Goal: Transaction & Acquisition: Purchase product/service

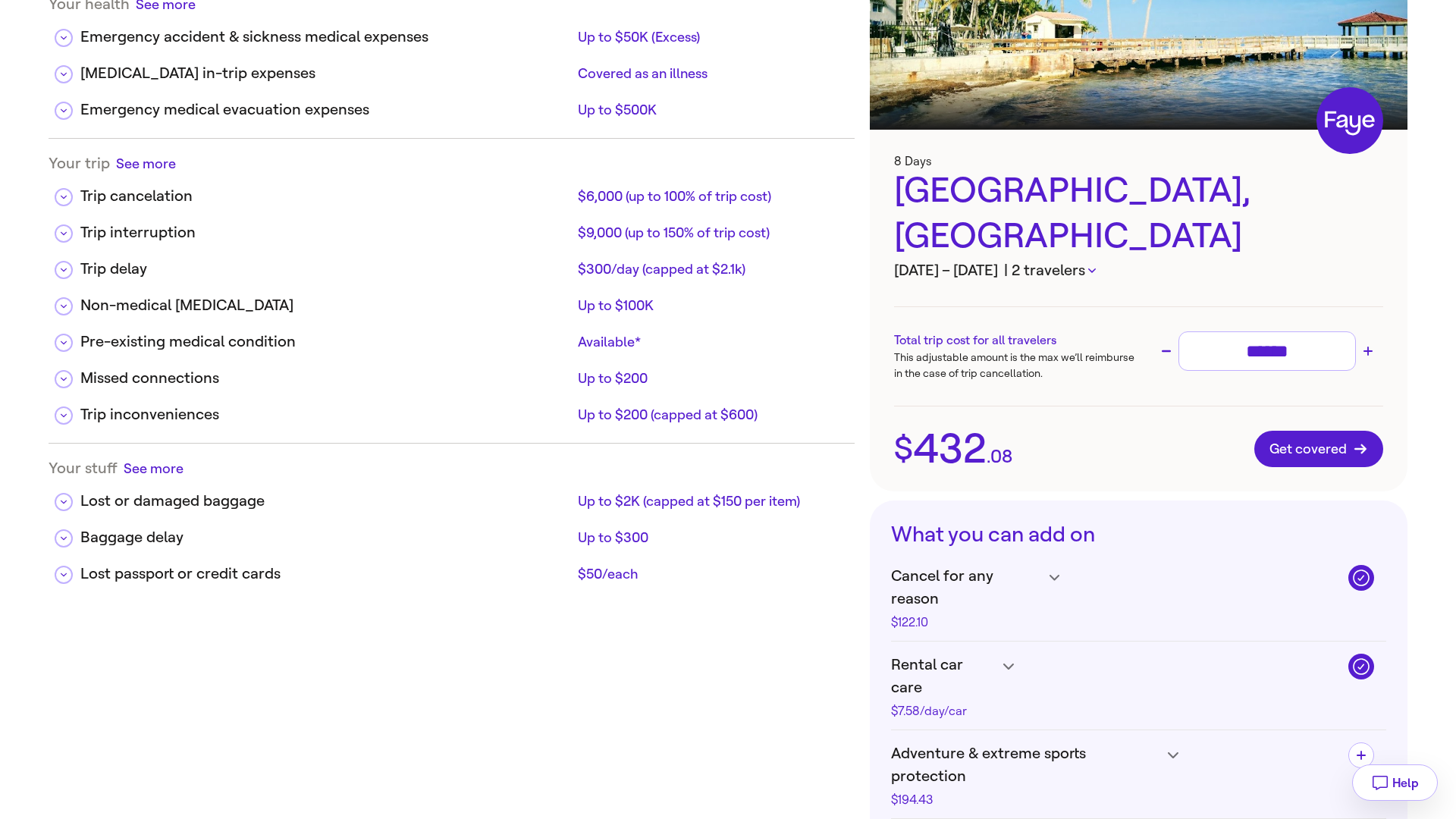
scroll to position [144, 0]
click at [1096, 268] on icon "button" at bounding box center [1092, 270] width 8 height 5
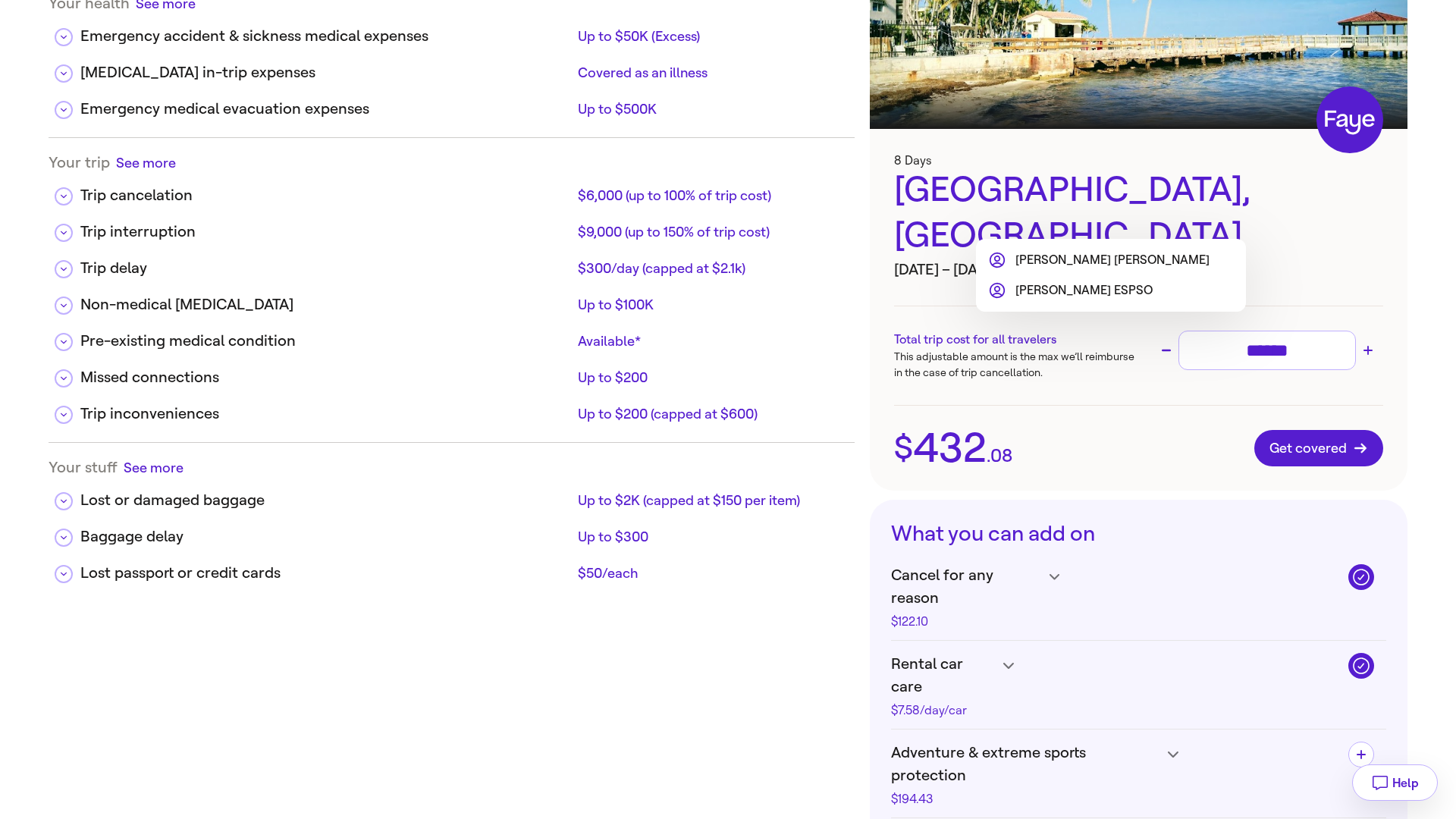
click at [1230, 221] on div at bounding box center [728, 409] width 1456 height 819
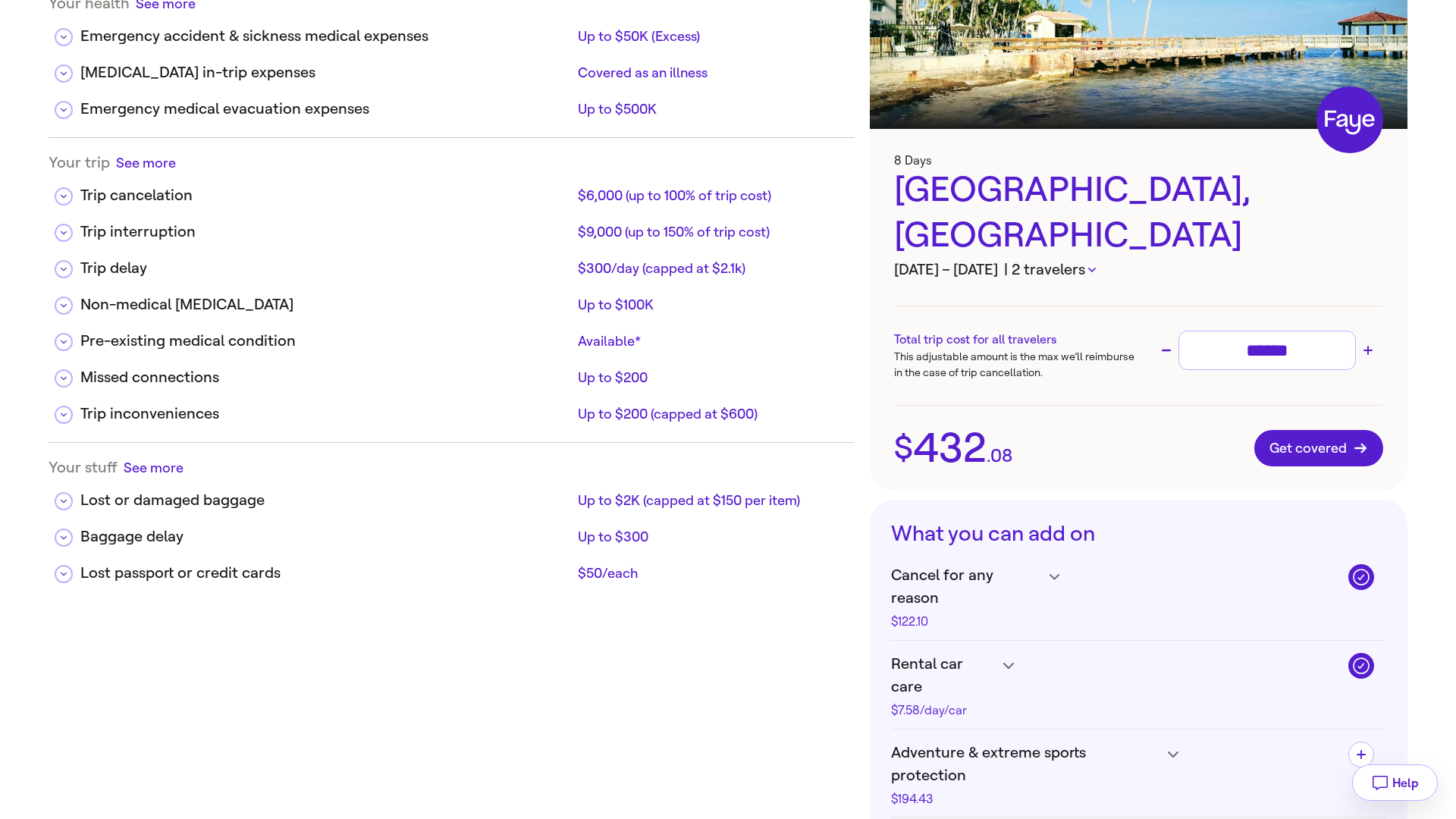
click at [1310, 337] on input "******" at bounding box center [1267, 351] width 164 height 27
type input "**"
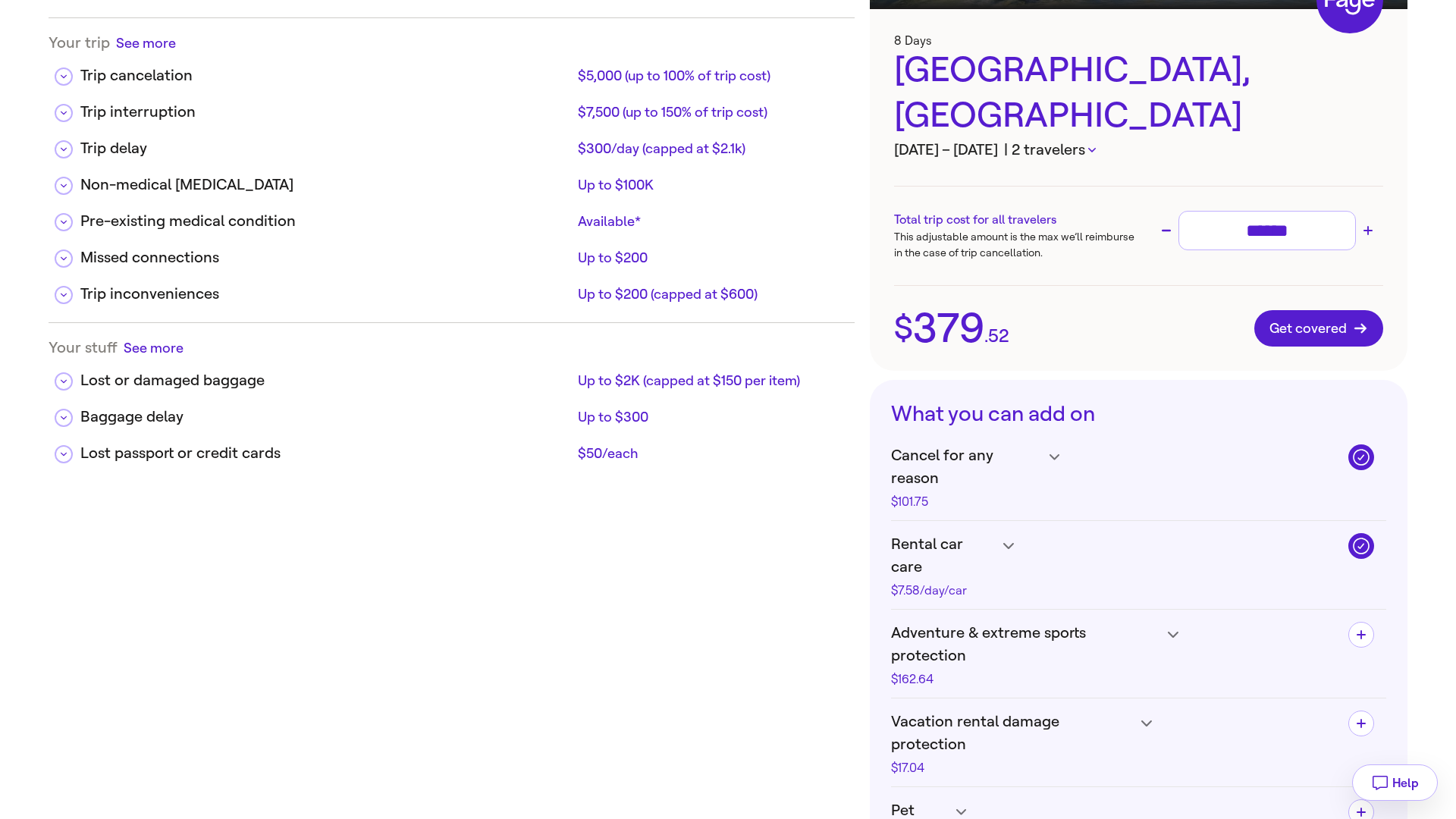
scroll to position [267, 0]
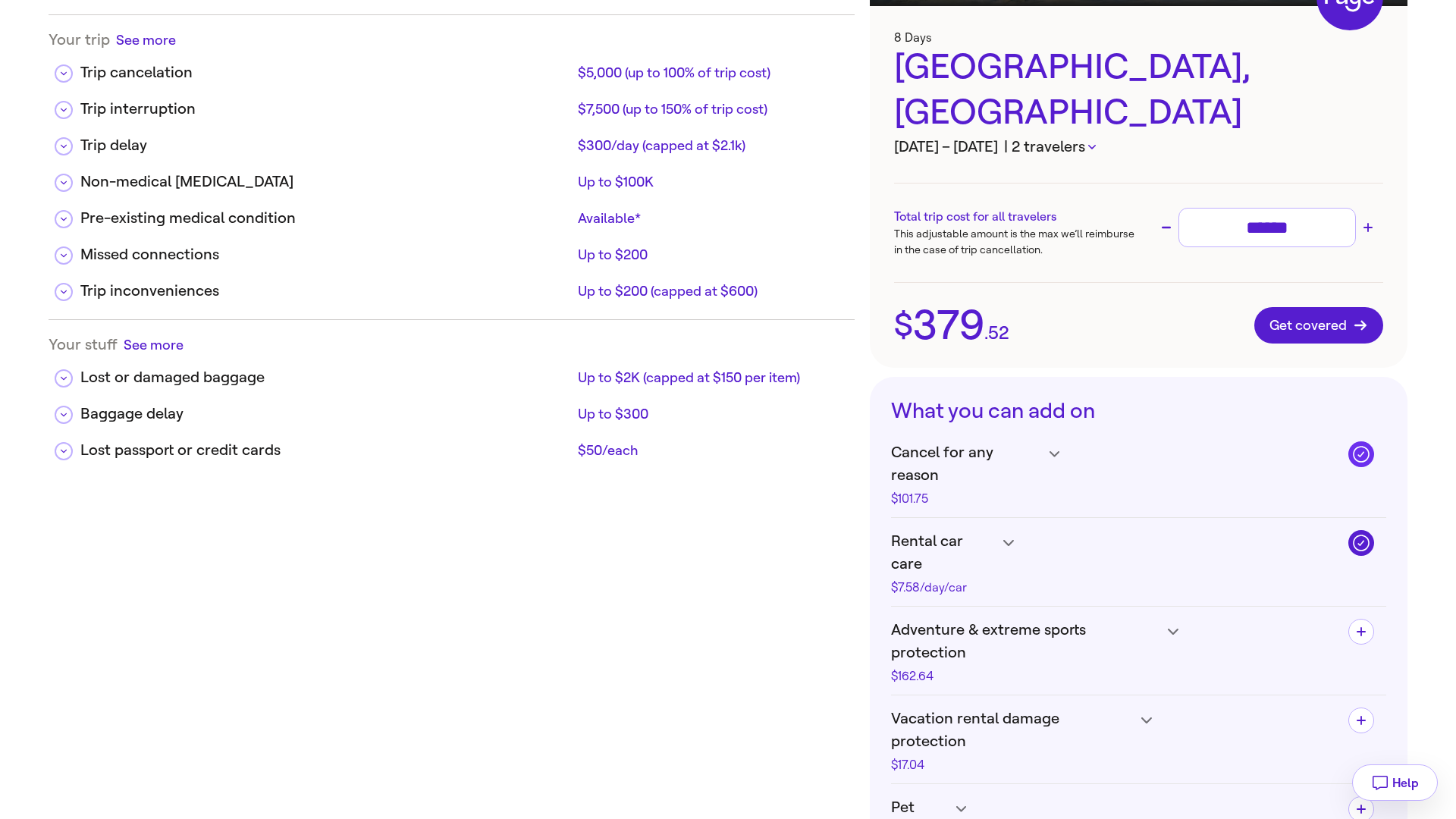
type input "******"
click at [1364, 444] on icon "button" at bounding box center [1361, 454] width 20 height 20
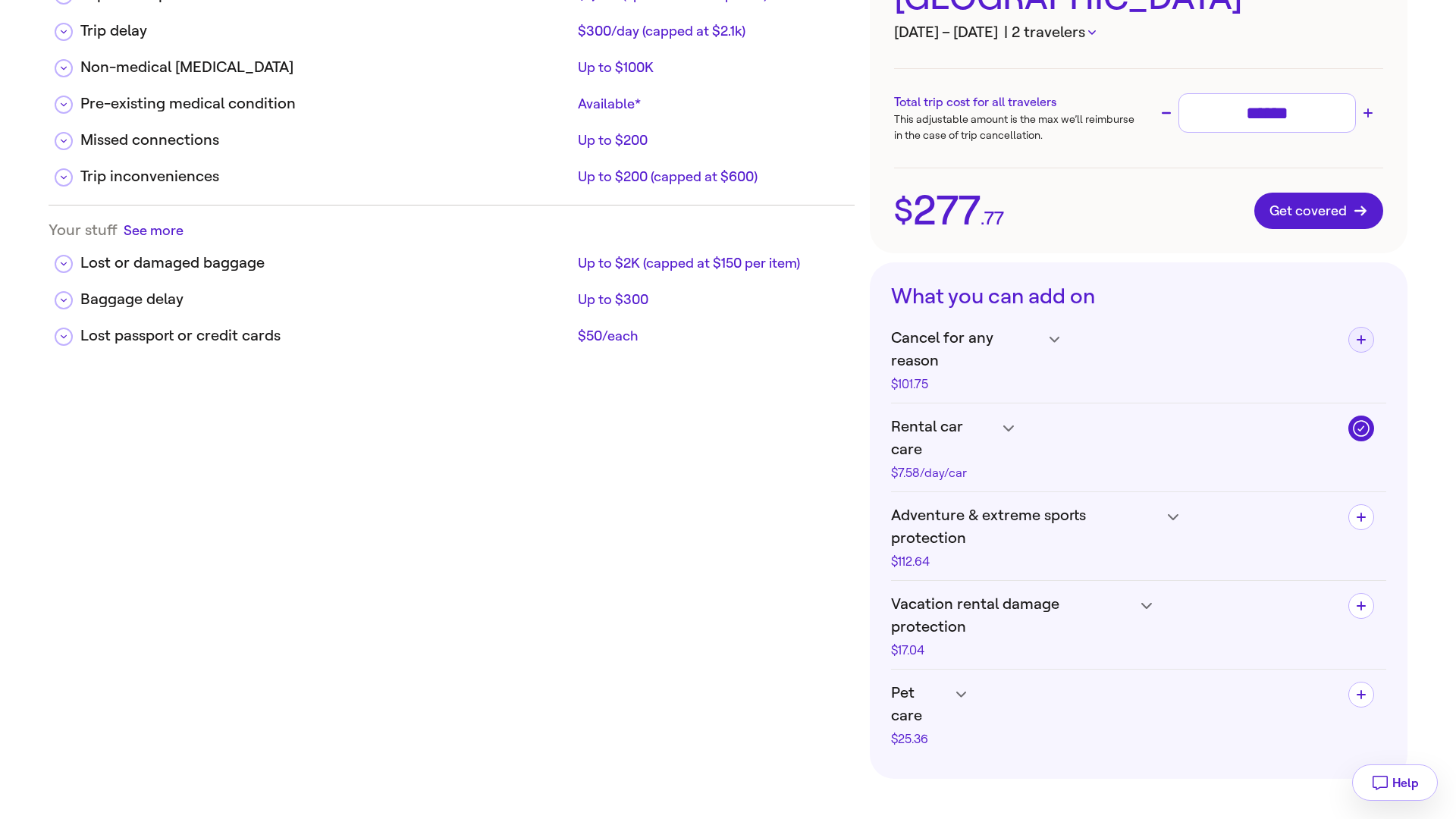
scroll to position [388, 0]
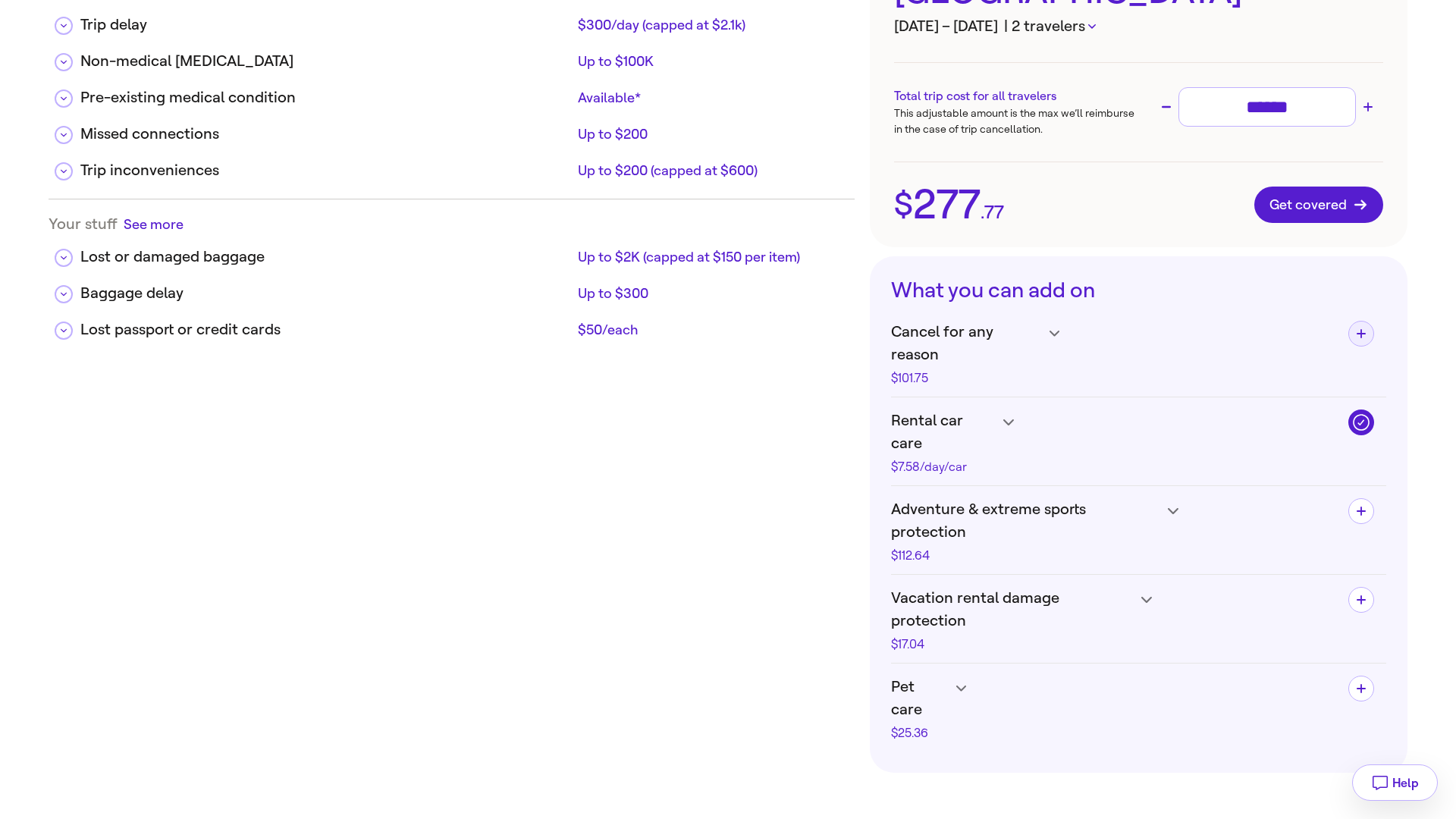
click at [1168, 509] on icon at bounding box center [1172, 512] width 11 height 6
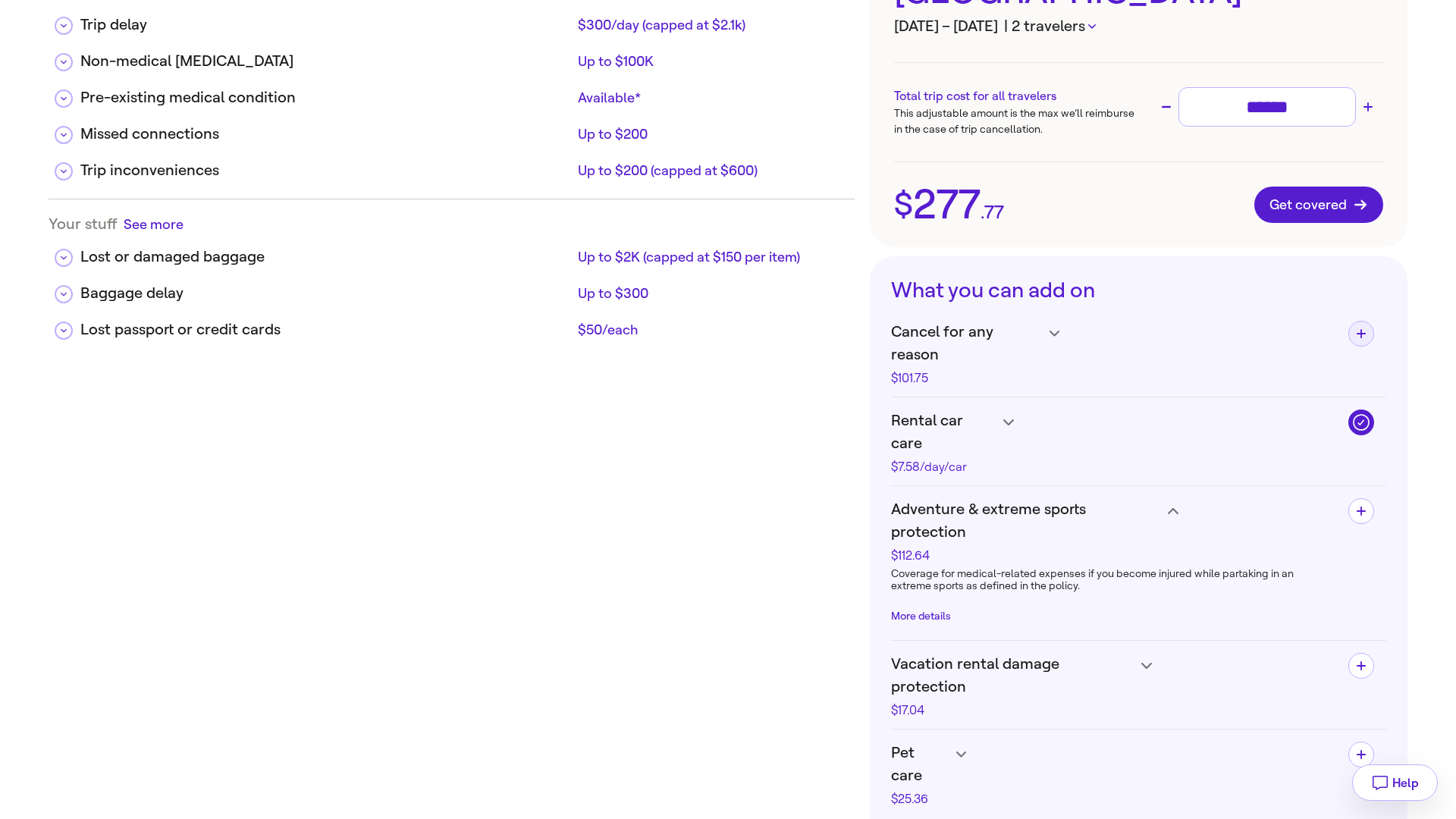
click at [921, 610] on button "More details" at bounding box center [921, 616] width 60 height 12
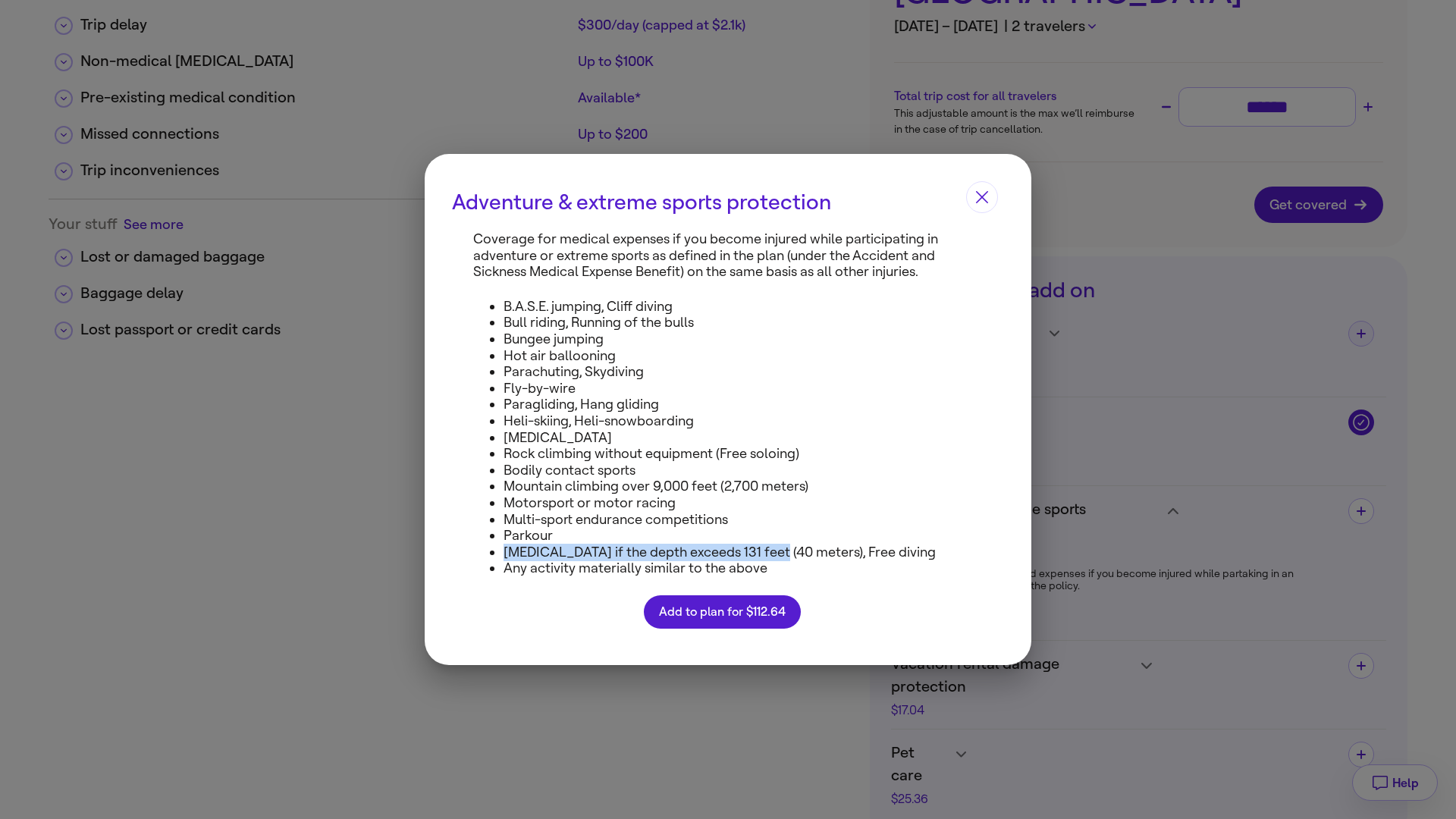
drag, startPoint x: 505, startPoint y: 557, endPoint x: 767, endPoint y: 557, distance: 262.0
click at [767, 557] on li "Scuba diving if the depth exceeds 131 feet (40 meters), Free diving" at bounding box center [738, 553] width 467 height 16
click at [982, 197] on icon "Close" at bounding box center [982, 197] width 12 height 12
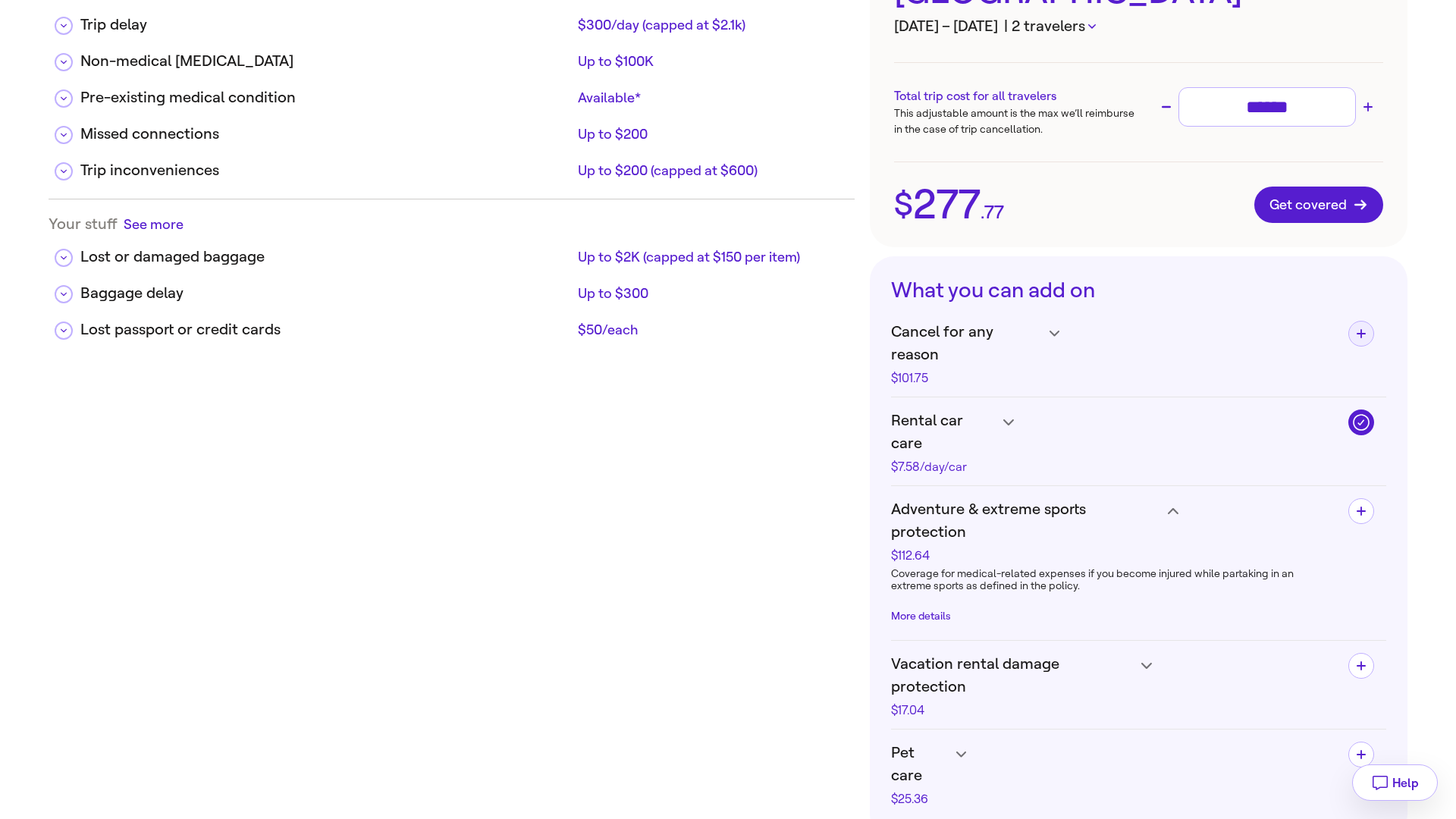
click at [1137, 653] on h4 "Vacation rental damage protection $17.04" at bounding box center [1113, 685] width 445 height 64
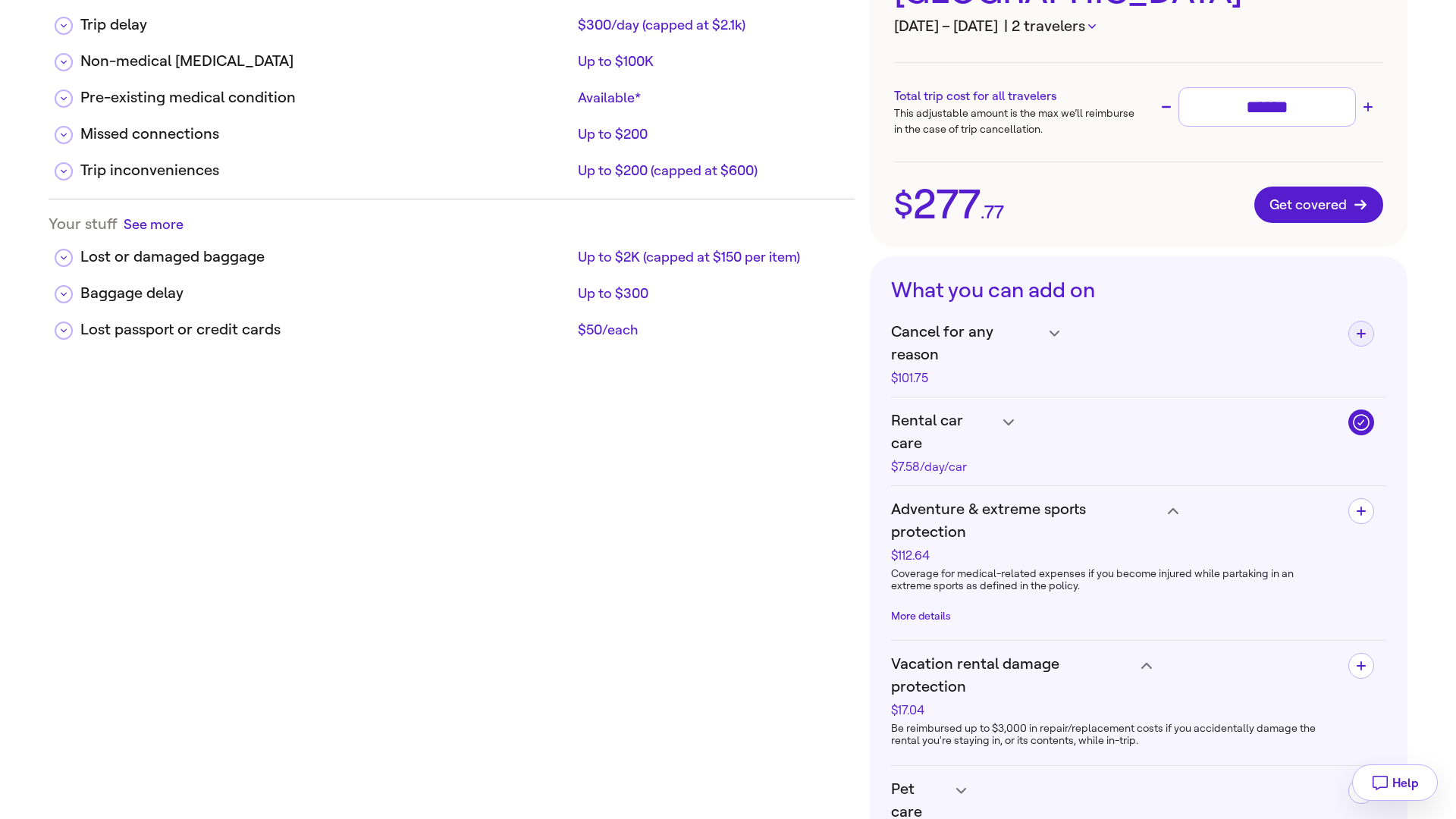
click at [966, 788] on icon at bounding box center [962, 791] width 11 height 6
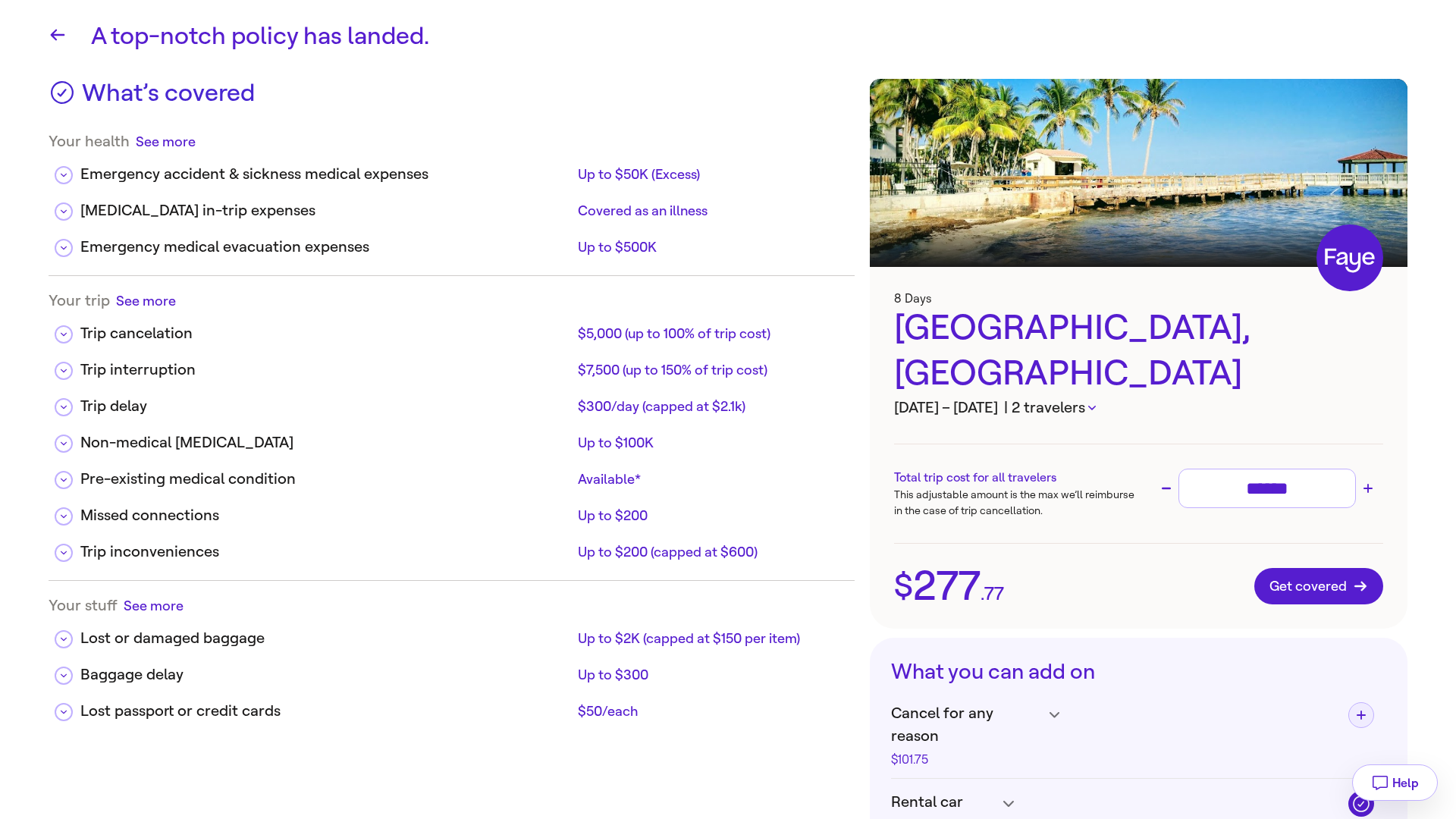
scroll to position [0, 0]
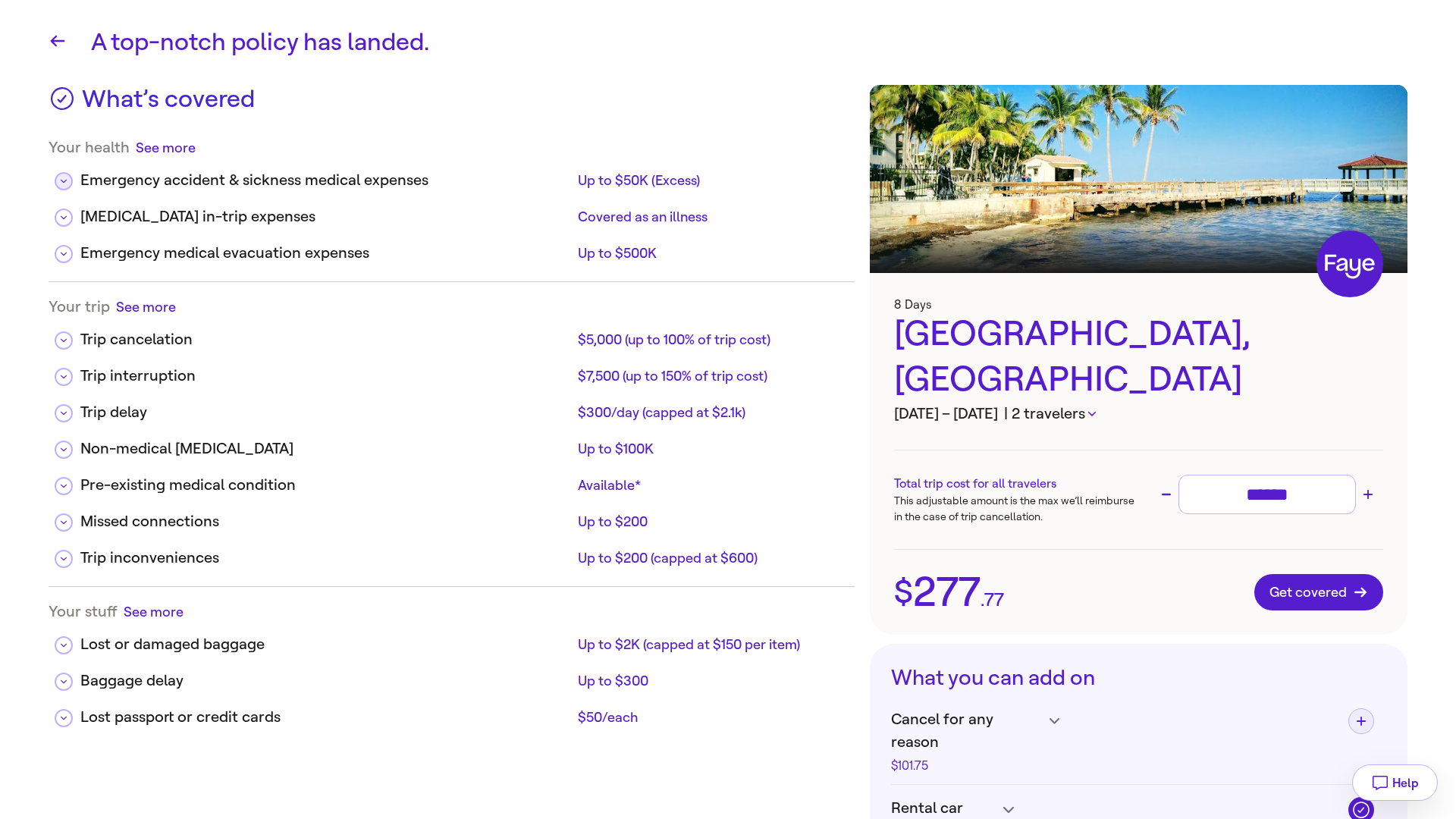
click at [64, 184] on icon at bounding box center [63, 181] width 6 height 8
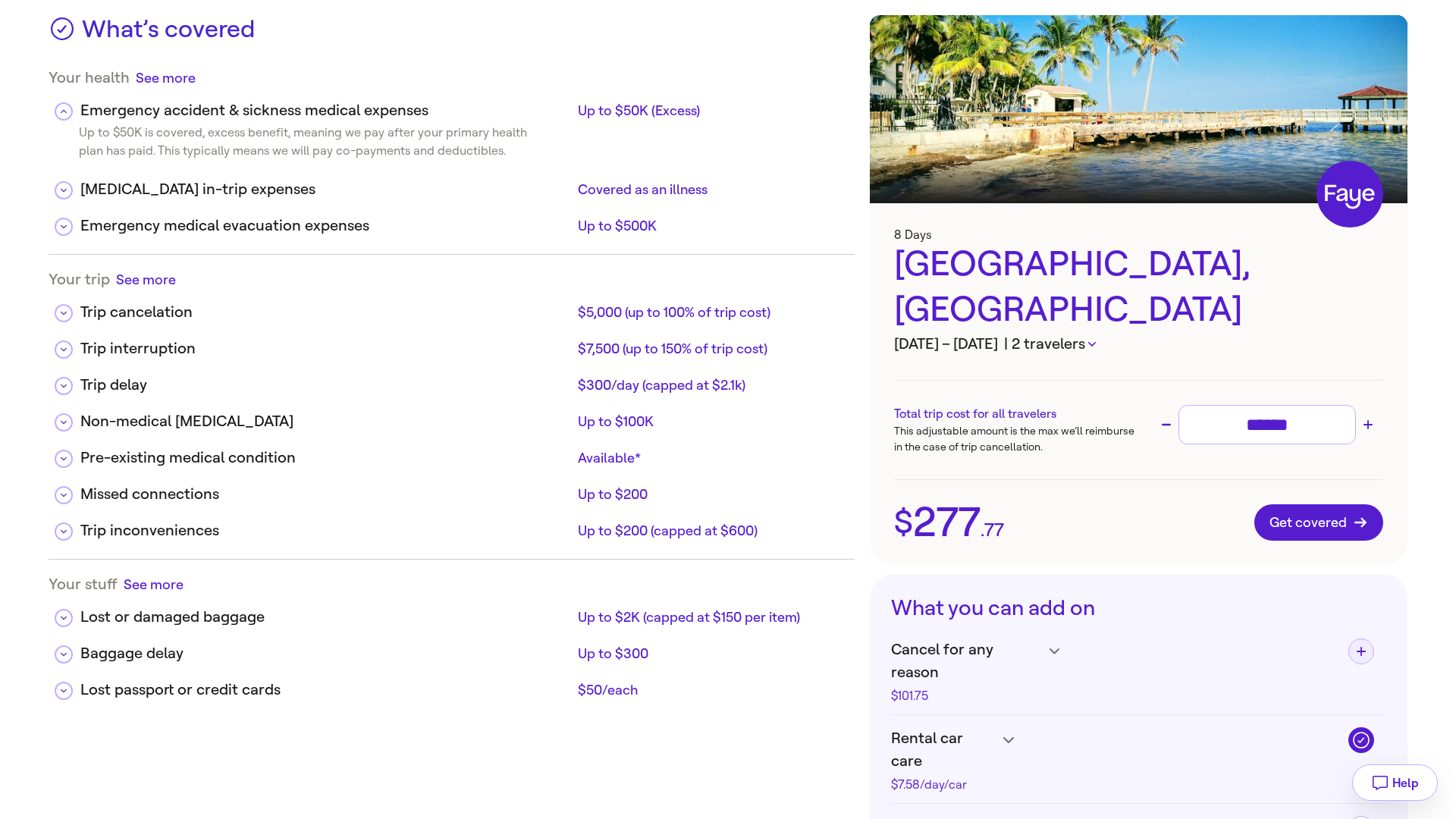
scroll to position [69, 0]
click at [63, 194] on icon at bounding box center [63, 192] width 6 height 8
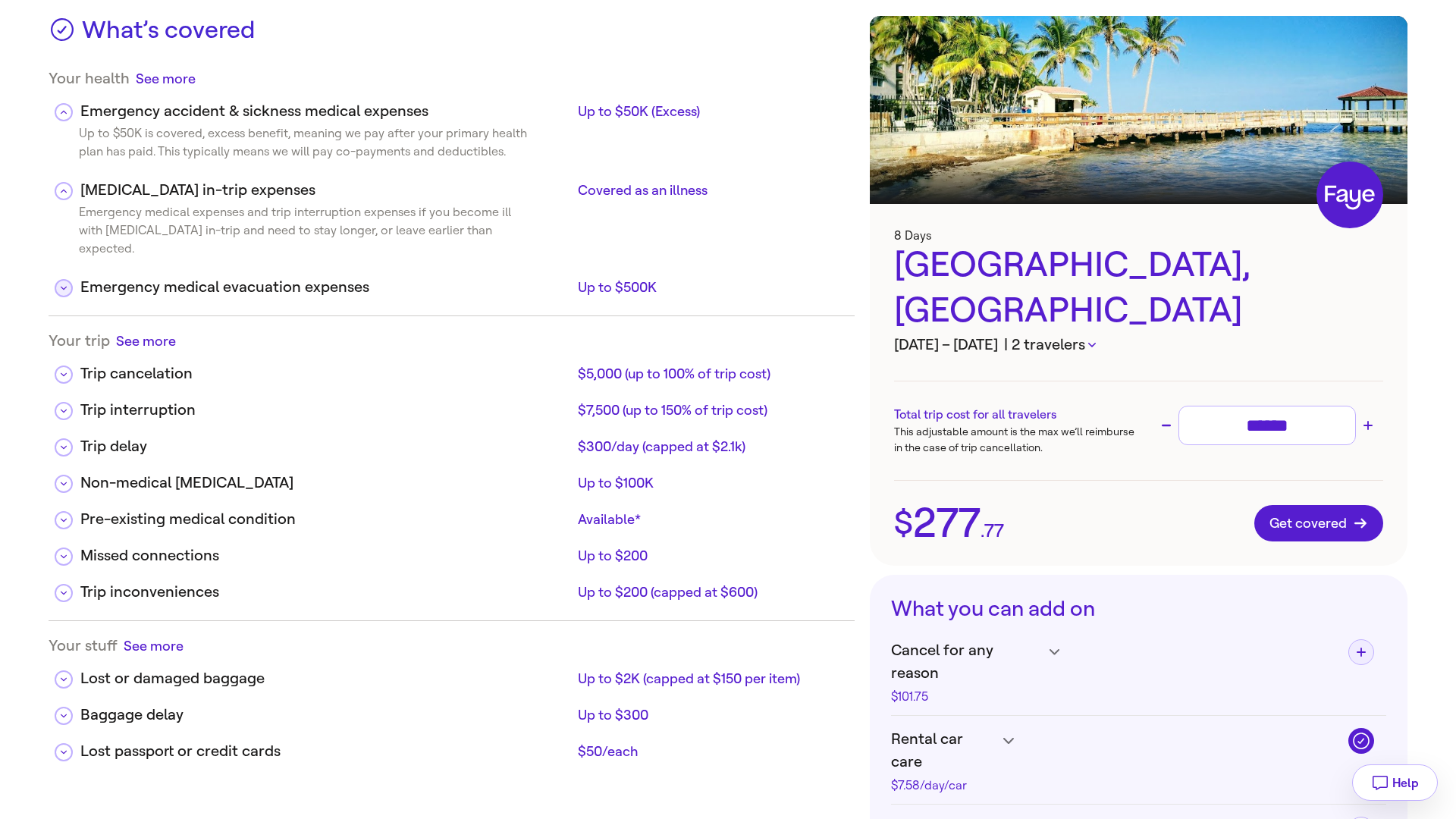
click at [67, 279] on button at bounding box center [63, 287] width 18 height 18
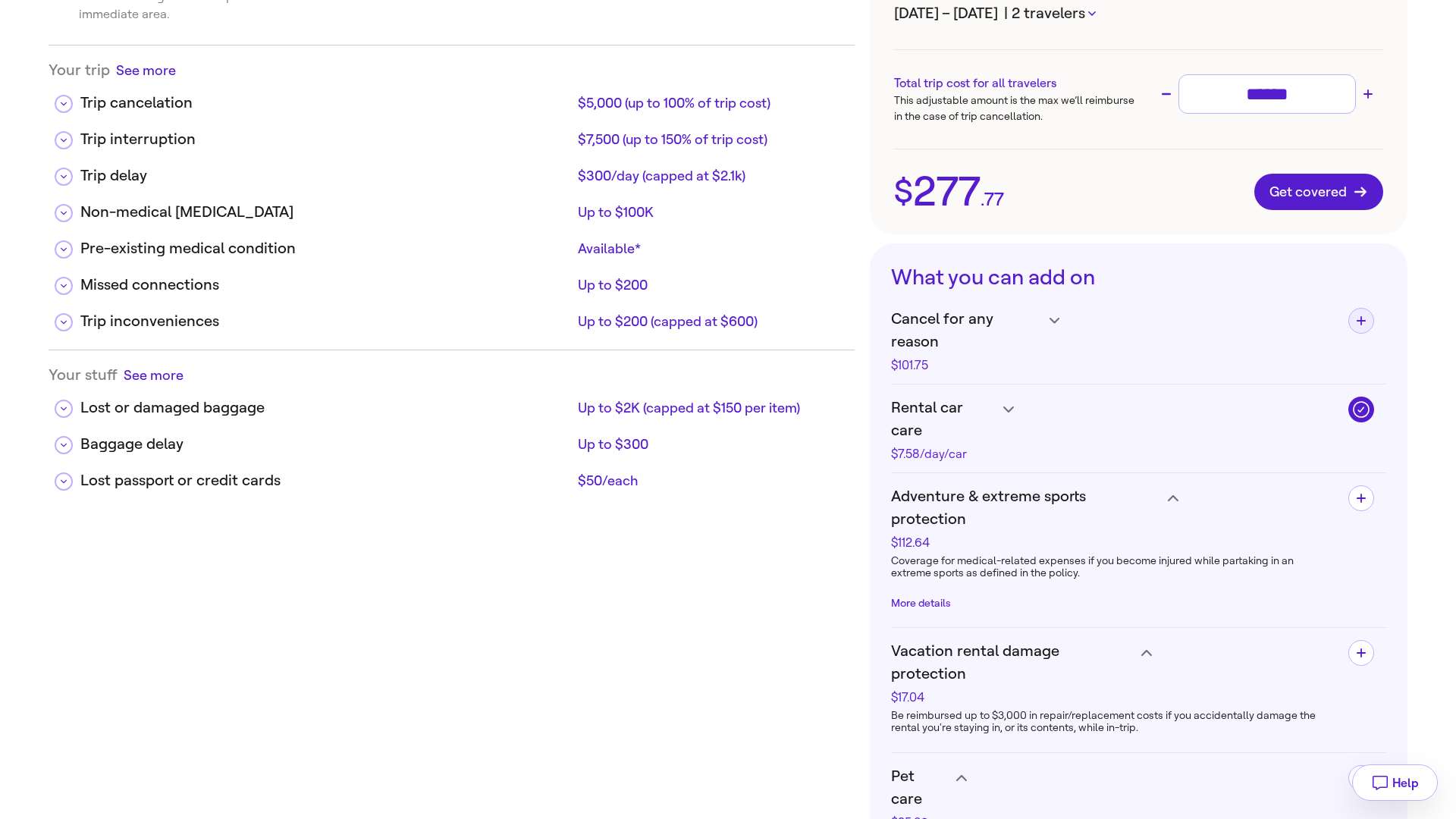
scroll to position [403, 0]
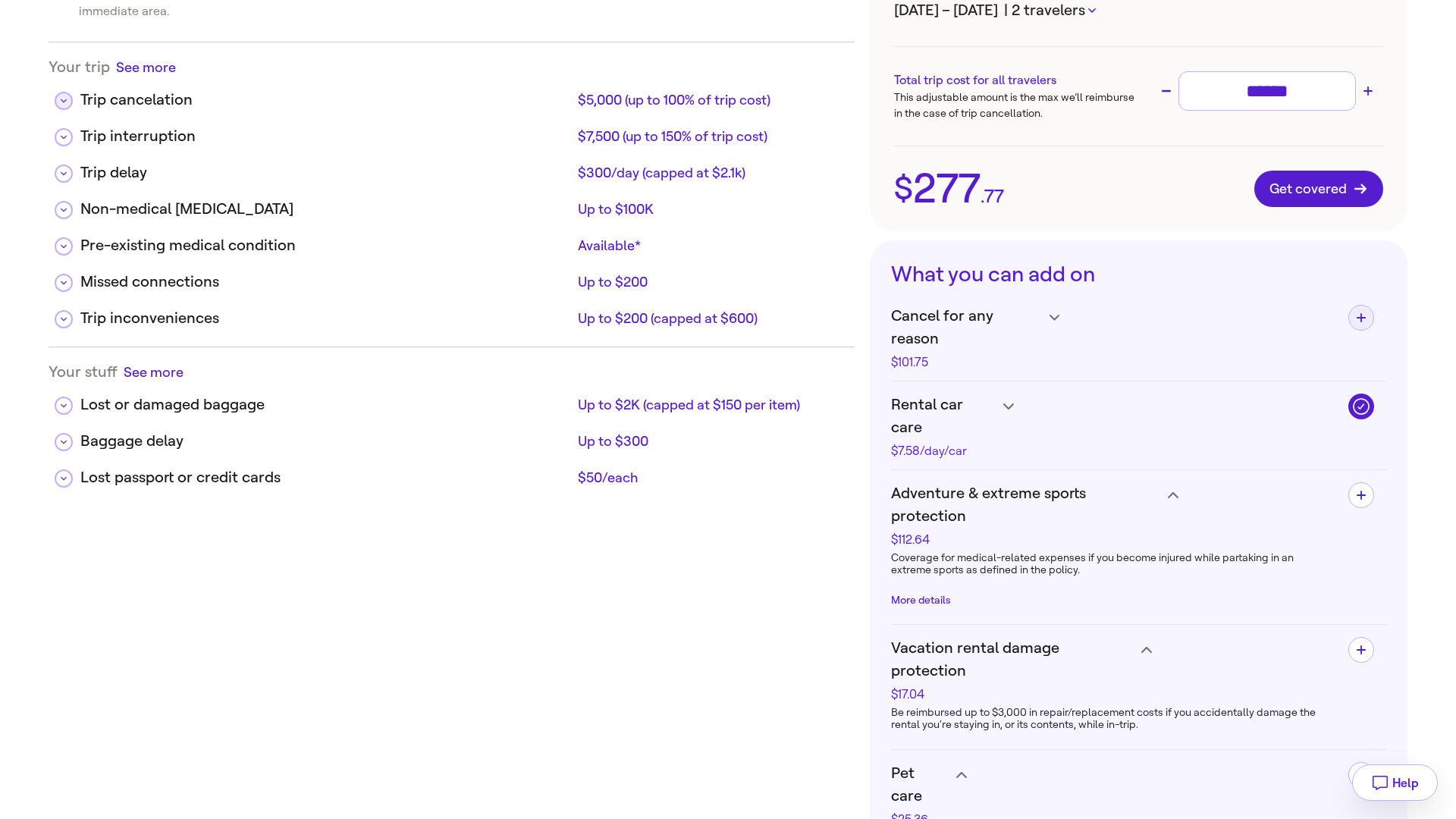
click at [63, 100] on icon at bounding box center [63, 102] width 6 height 4
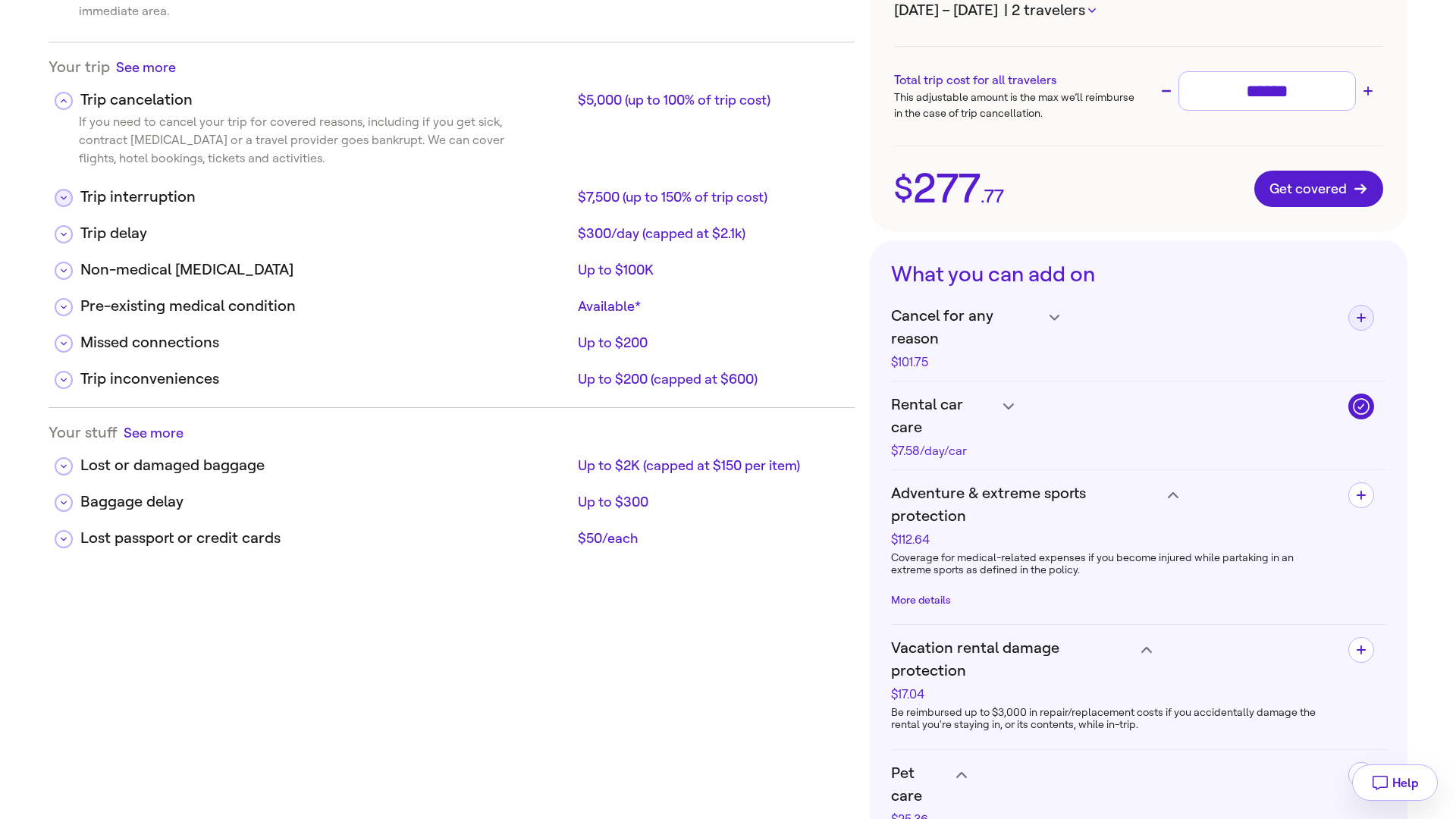
click at [63, 194] on icon at bounding box center [63, 198] width 6 height 8
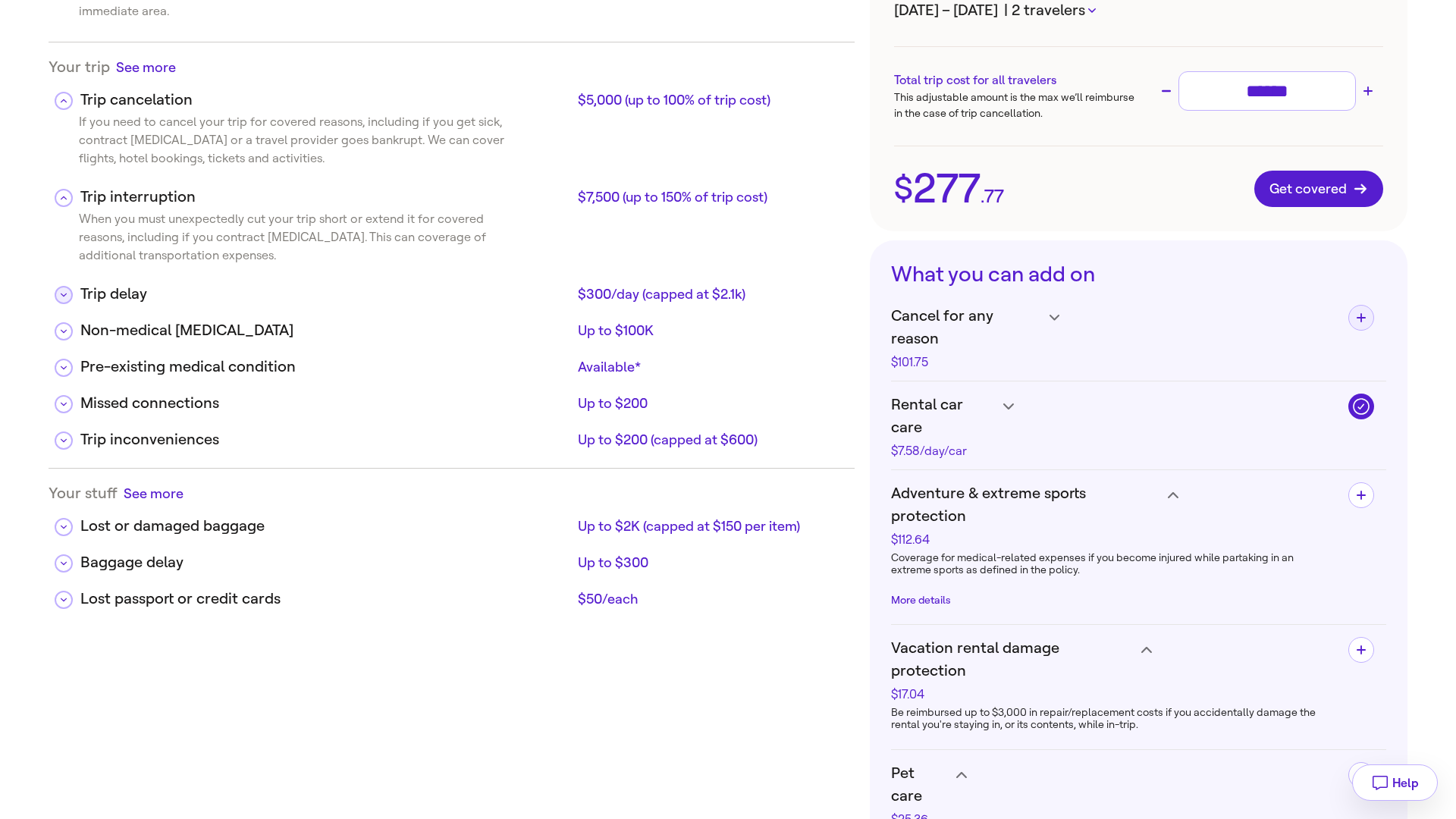
click at [64, 291] on icon at bounding box center [63, 295] width 6 height 8
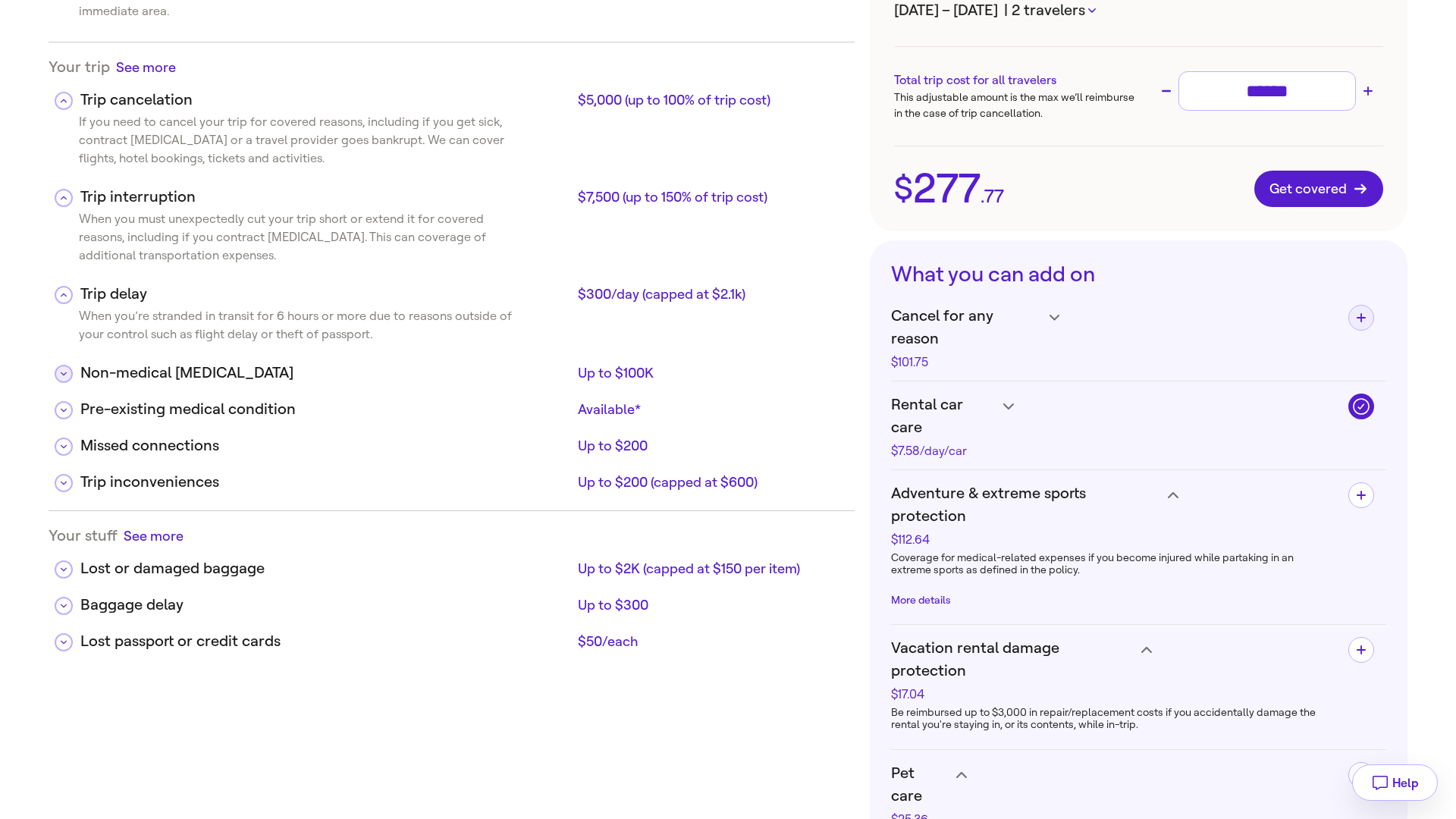
click at [67, 365] on button at bounding box center [63, 374] width 18 height 18
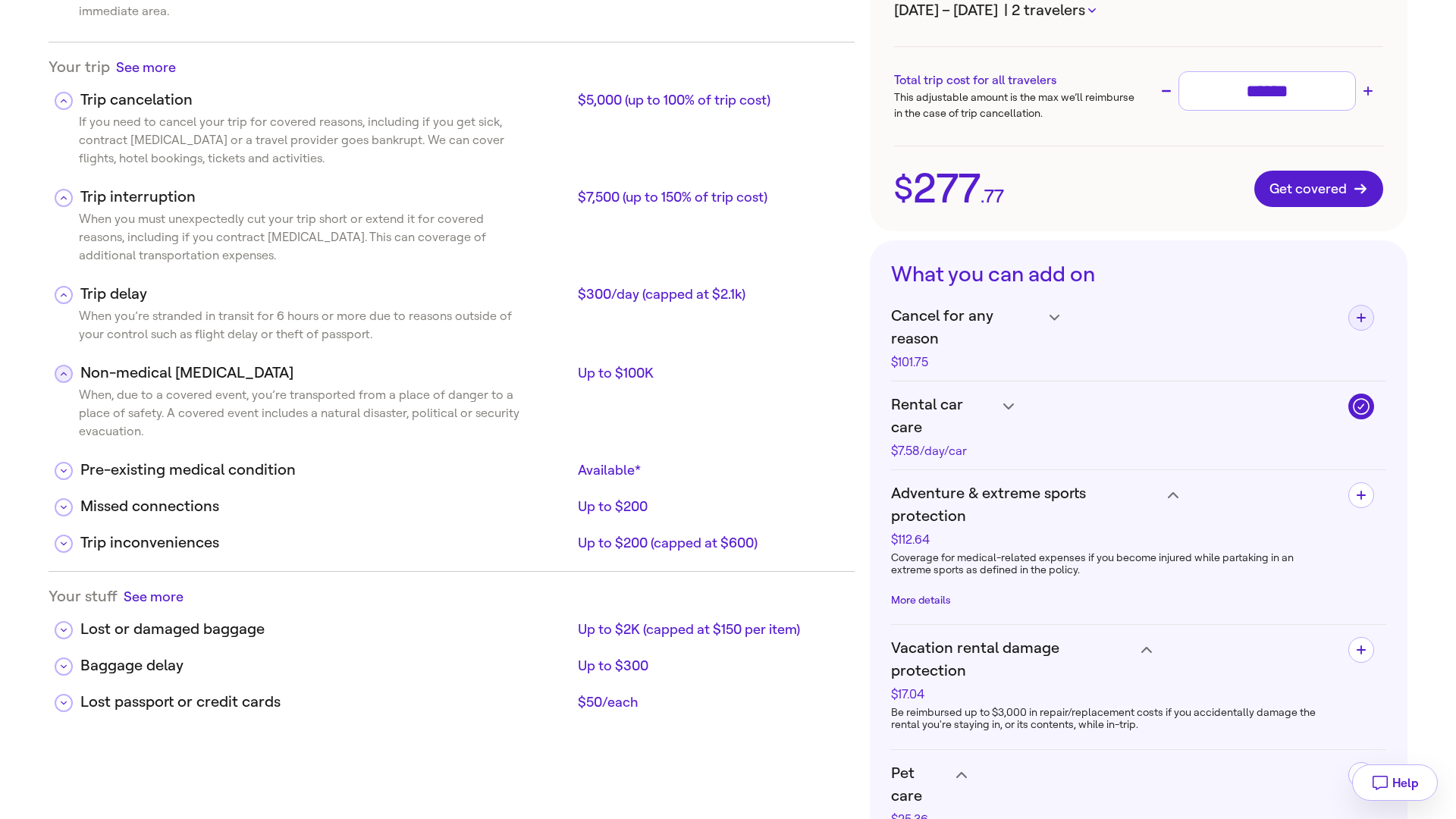
click at [67, 365] on button at bounding box center [63, 374] width 18 height 18
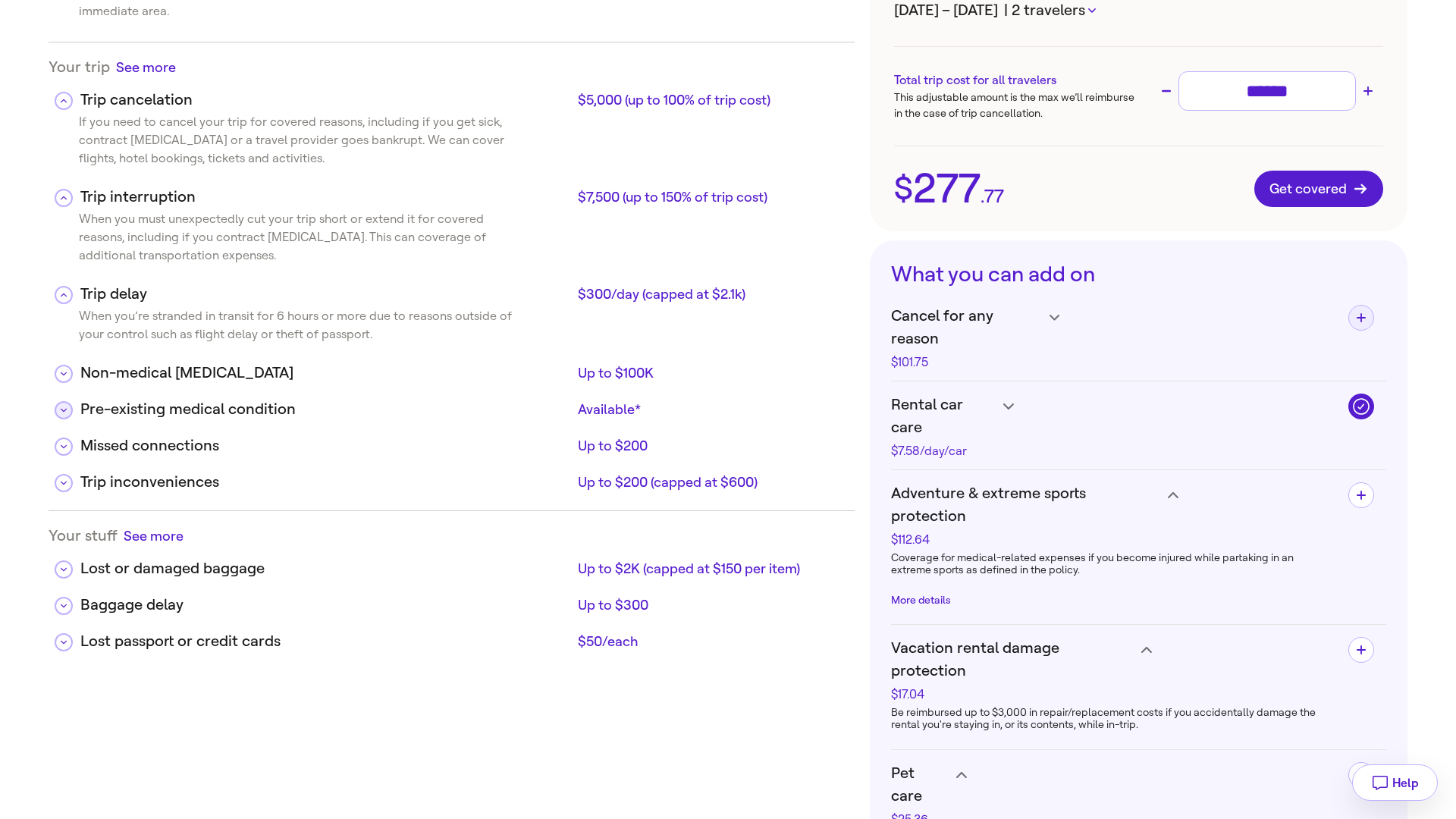
click at [61, 406] on icon at bounding box center [63, 410] width 6 height 8
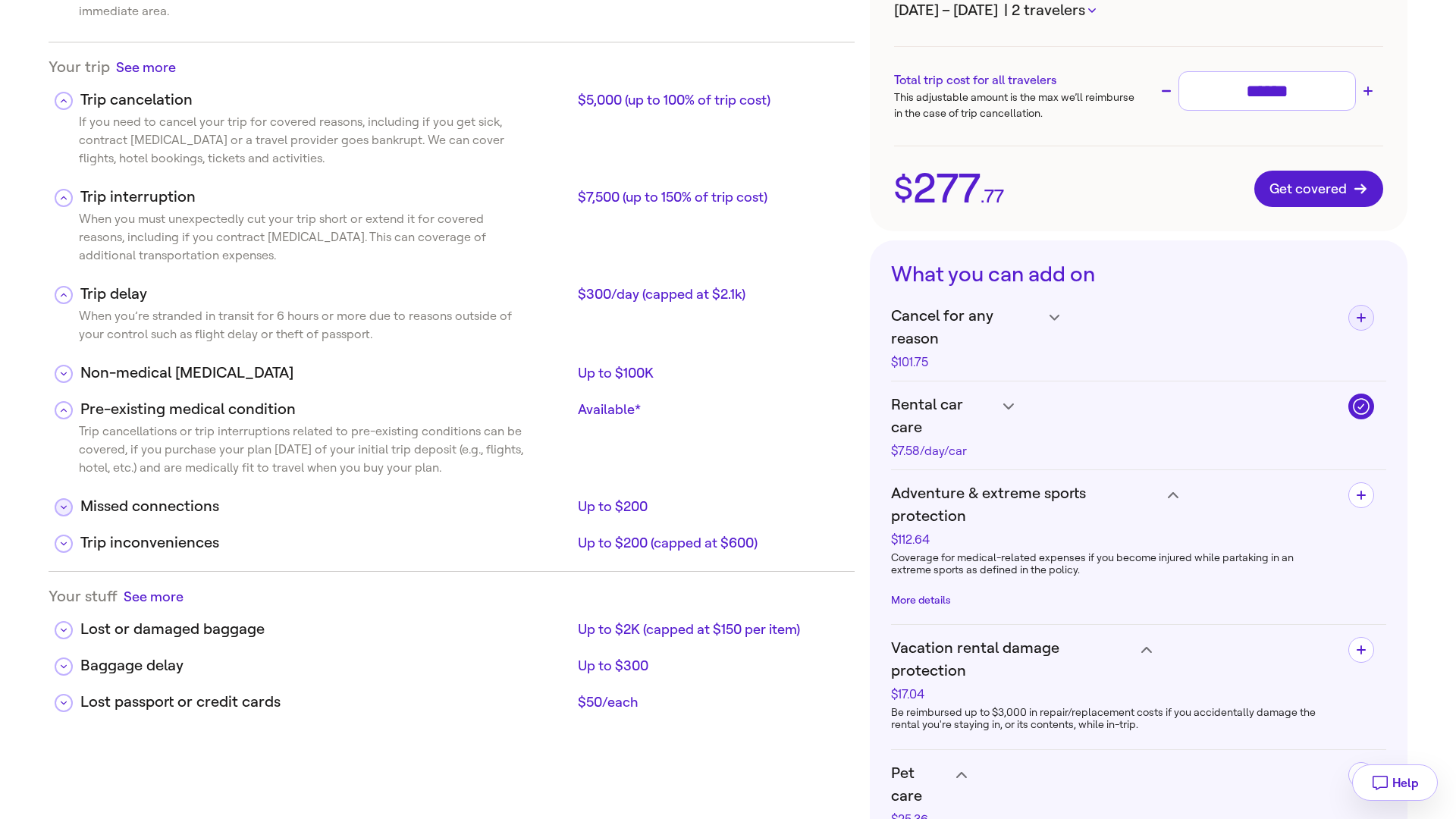
click at [67, 498] on button at bounding box center [63, 507] width 18 height 18
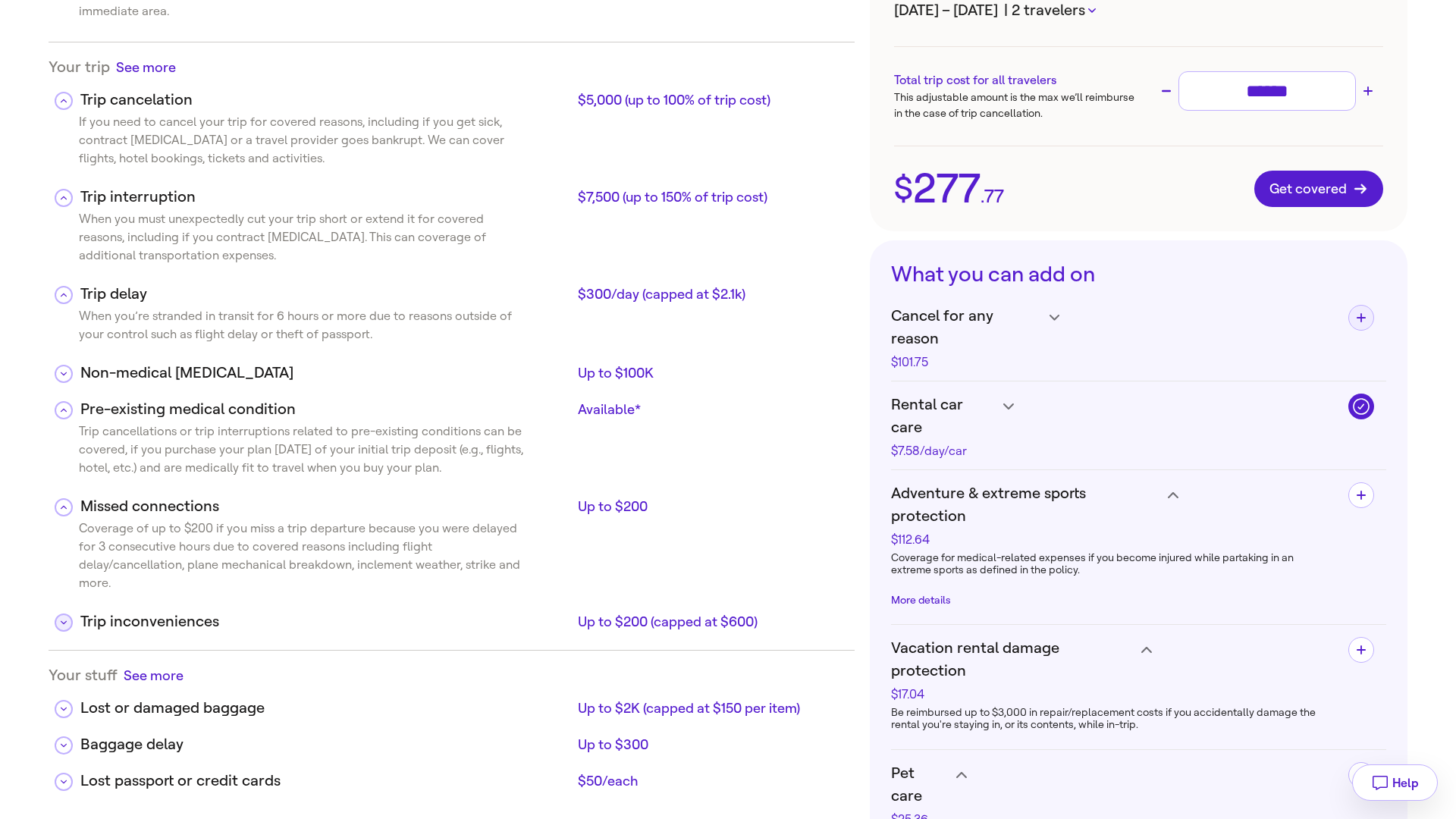
click at [69, 614] on button at bounding box center [63, 623] width 18 height 18
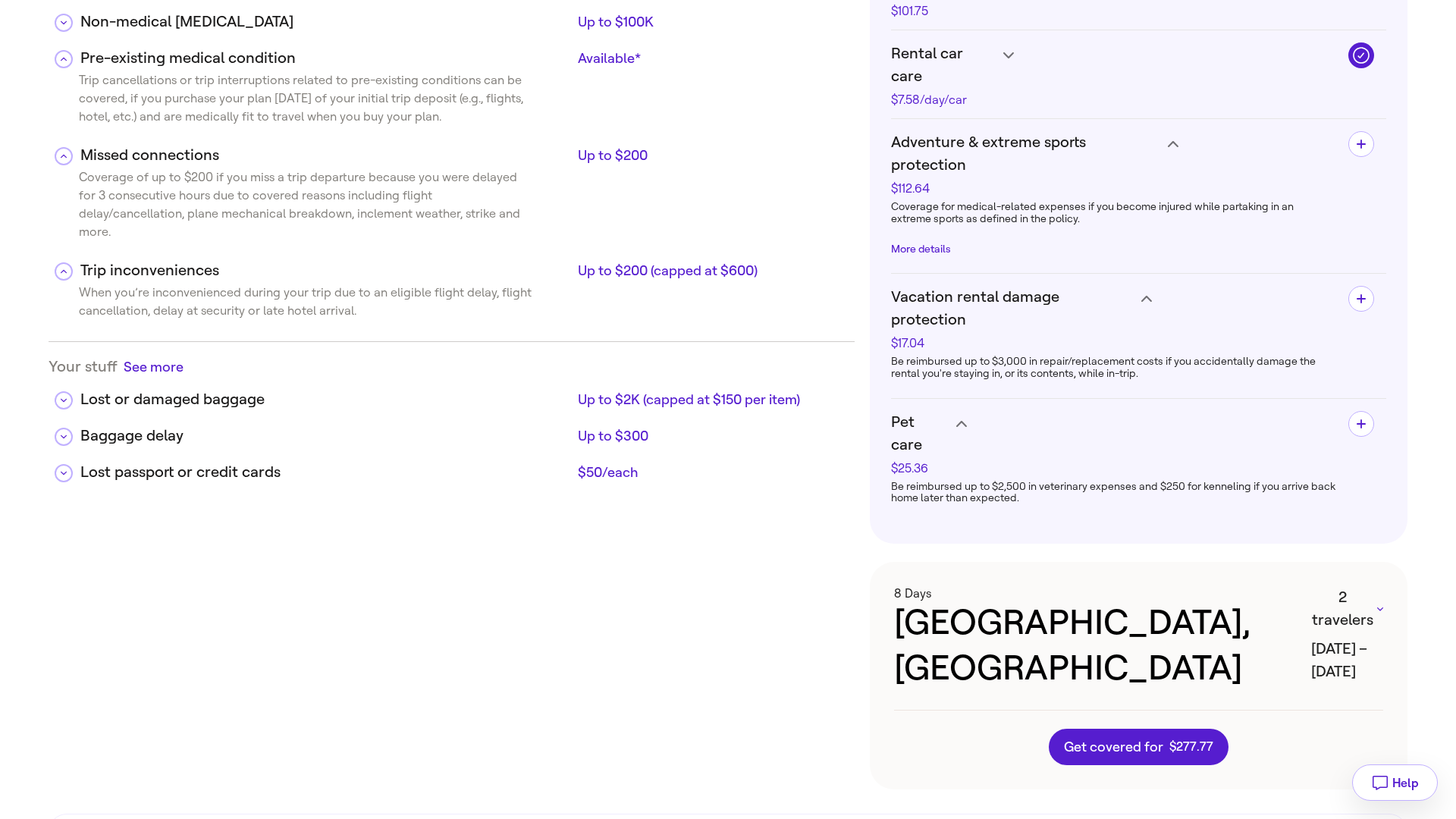
scroll to position [756, 0]
click at [63, 396] on icon at bounding box center [63, 399] width 6 height 8
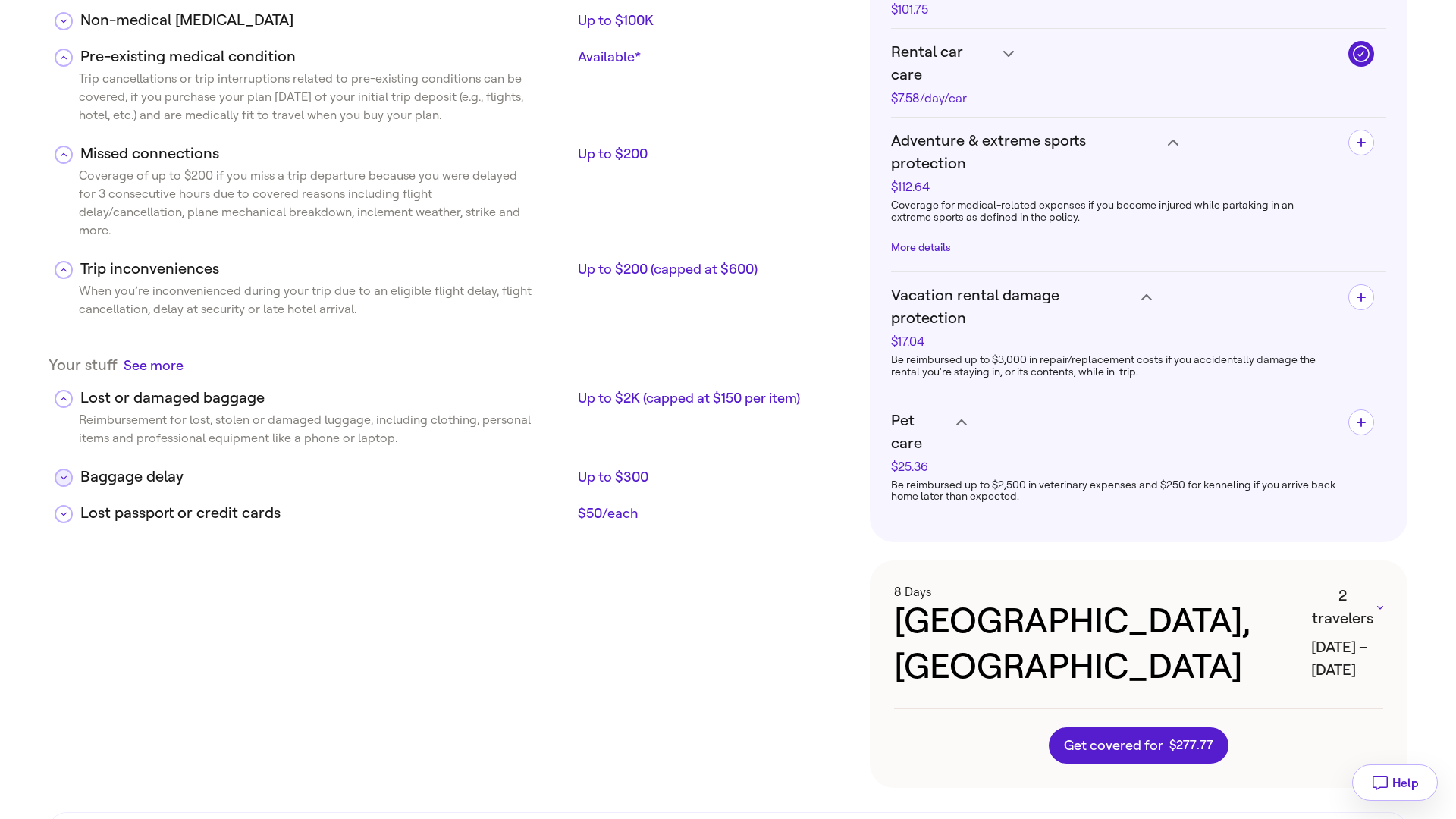
click at [62, 474] on icon at bounding box center [63, 478] width 6 height 8
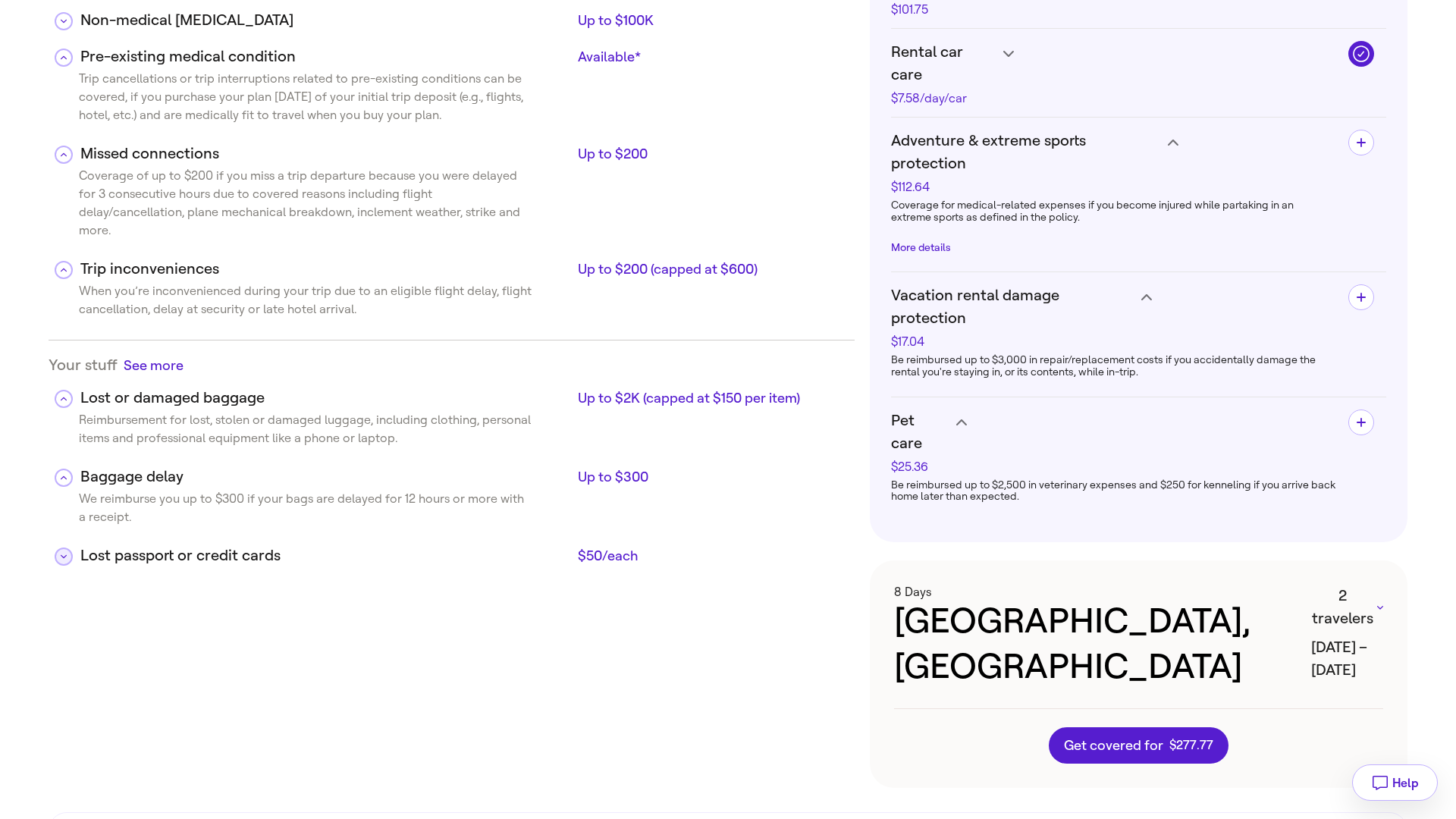
click at [61, 553] on icon at bounding box center [63, 557] width 6 height 8
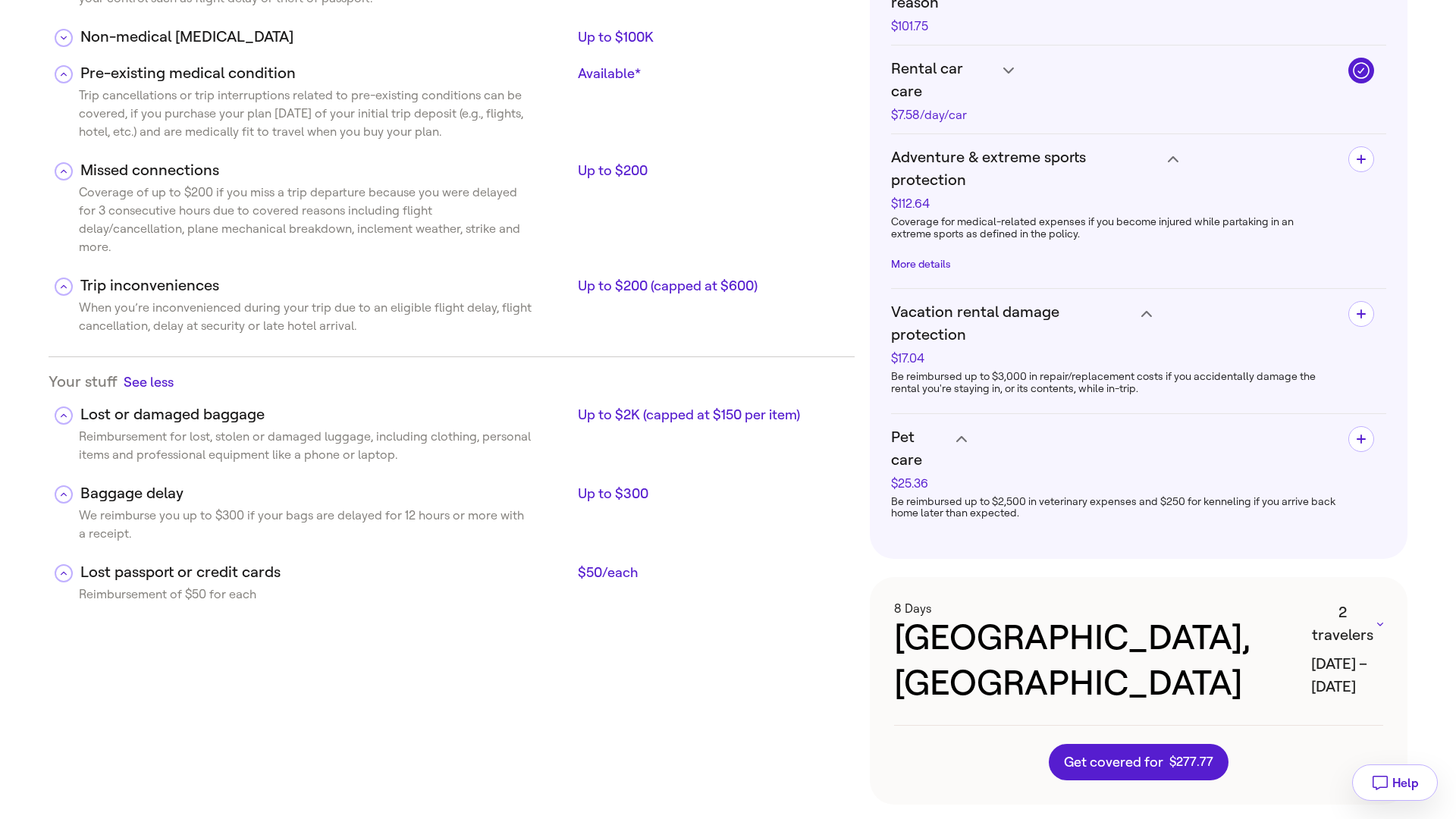
scroll to position [801, 0]
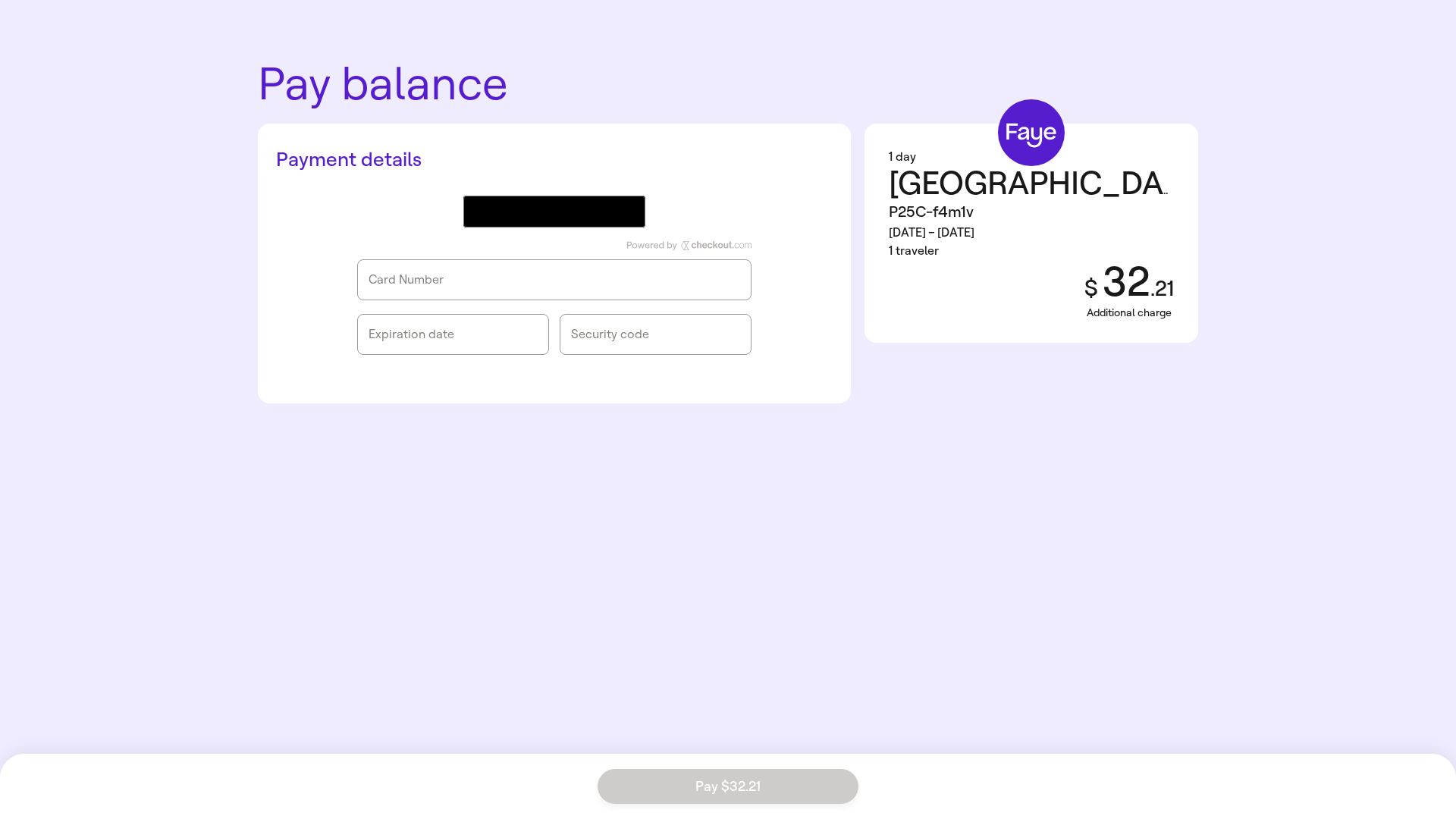
click at [571, 276] on div "Card Number" at bounding box center [555, 280] width 372 height 15
